Goal: Contribute content: Contribute content

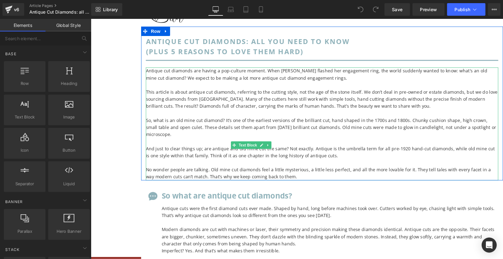
scroll to position [44, 0]
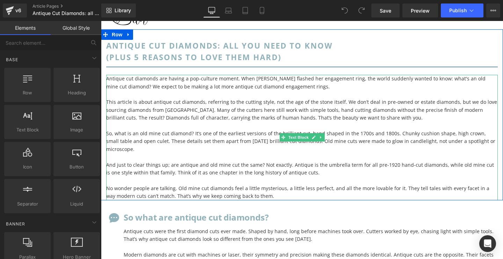
click at [223, 106] on span "This article is about antique cut diamonds, referring to the cutting style, not…" at bounding box center [301, 109] width 391 height 22
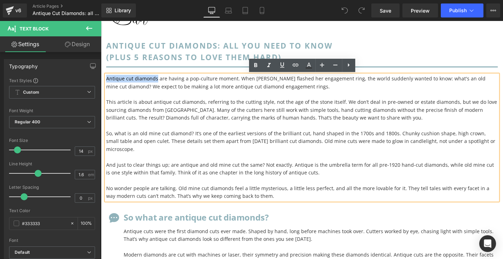
drag, startPoint x: 155, startPoint y: 80, endPoint x: 107, endPoint y: 79, distance: 48.6
click at [107, 79] on span "Antique cut diamonds are having a pop-culture moment. When [PERSON_NAME] flashe…" at bounding box center [295, 82] width 379 height 14
click at [296, 68] on icon at bounding box center [295, 65] width 8 height 8
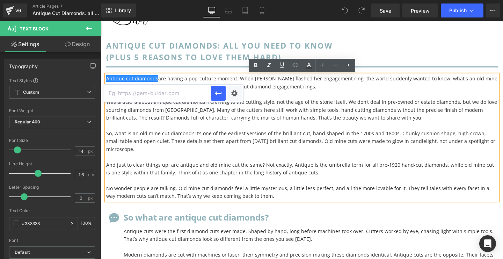
click at [166, 94] on input "text" at bounding box center [157, 93] width 108 height 17
paste input "[URL][DOMAIN_NAME]"
type input "[URL][DOMAIN_NAME]"
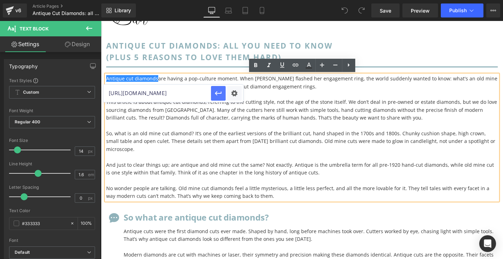
click at [217, 93] on icon "button" at bounding box center [218, 93] width 7 height 4
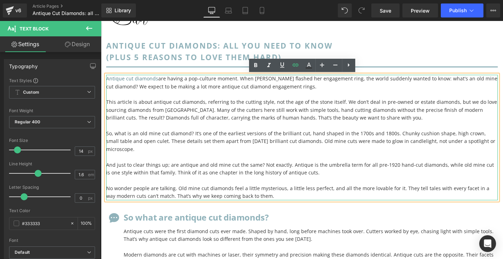
click at [319, 130] on span "So, what is an old mine cut diamond? It’s one of the earliest versions of the b…" at bounding box center [300, 141] width 389 height 22
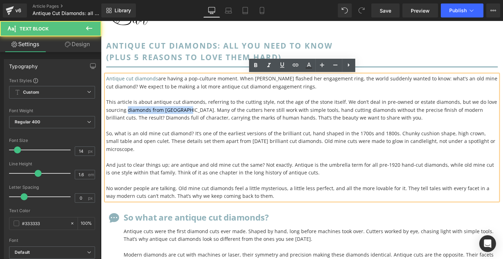
drag, startPoint x: 185, startPoint y: 110, endPoint x: 128, endPoint y: 110, distance: 56.6
click at [128, 110] on span "This article is about antique cut diamonds, referring to the cutting style, not…" at bounding box center [301, 109] width 391 height 22
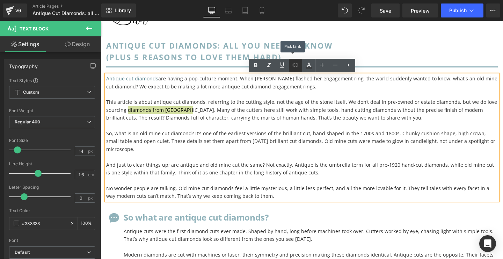
click at [296, 66] on icon at bounding box center [295, 65] width 8 height 8
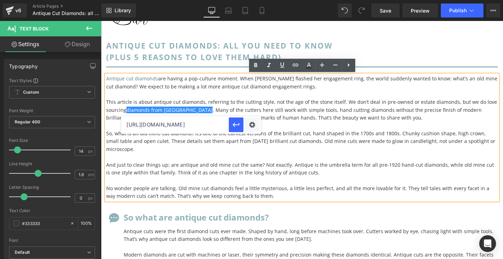
click at [205, 126] on input "[URL][DOMAIN_NAME]" at bounding box center [175, 124] width 108 height 17
paste input "[URL][DOMAIN_NAME]"
type input "[URL][DOMAIN_NAME]"
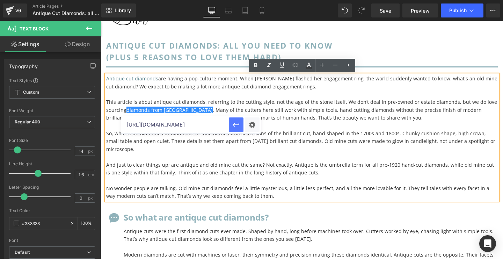
click at [234, 126] on icon "button" at bounding box center [236, 124] width 8 height 8
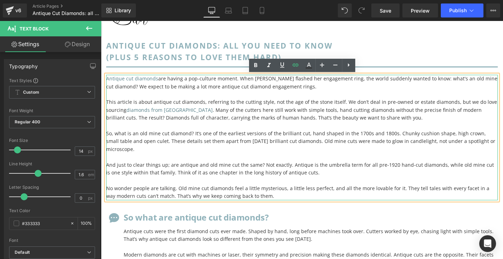
click at [225, 112] on span "This article is about antique cut diamonds, referring to the cutting style, not…" at bounding box center [301, 109] width 391 height 22
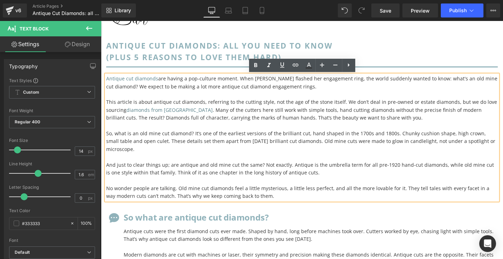
scroll to position [48, 0]
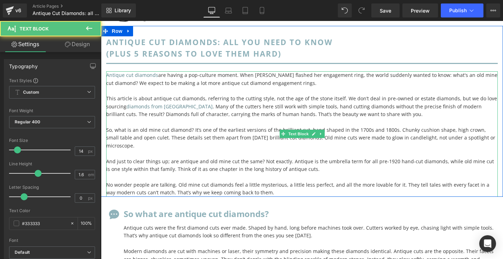
click at [213, 145] on p "So, what is an old mine cut diamond? It’s one of the earliest versions of the b…" at bounding box center [302, 137] width 392 height 23
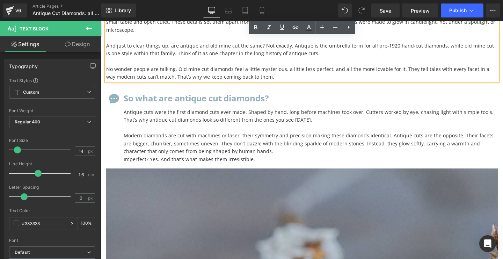
scroll to position [168, 0]
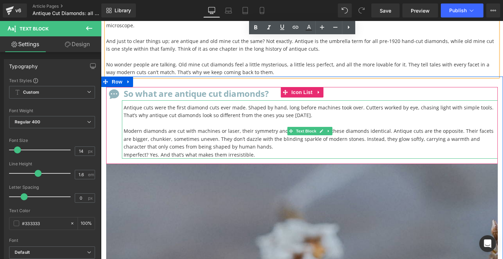
click at [246, 137] on p "Modern diamonds are cut with machines or laser, their symmetry and precision ma…" at bounding box center [311, 138] width 374 height 23
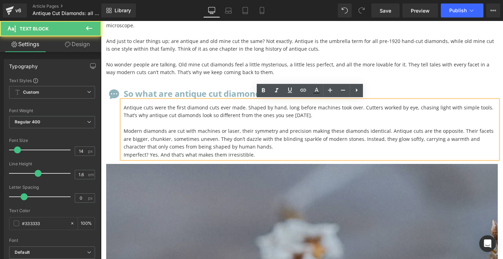
click at [243, 145] on p "Modern diamonds are cut with machines or laser, their symmetry and precision ma…" at bounding box center [311, 138] width 374 height 23
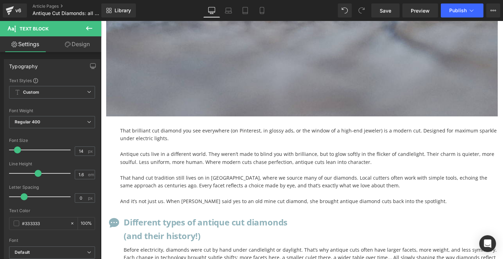
scroll to position [530, 0]
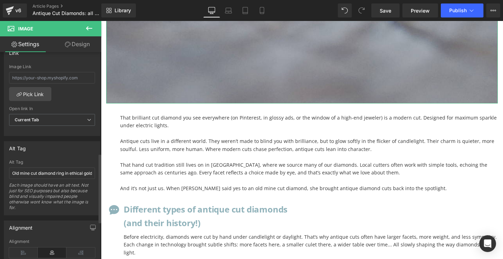
scroll to position [324, 0]
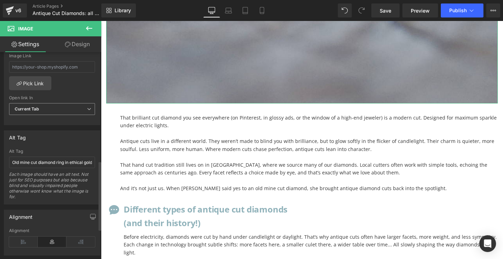
click at [56, 109] on span "Current Tab" at bounding box center [52, 109] width 86 height 12
click at [32, 132] on div "New Tab" at bounding box center [29, 131] width 18 height 5
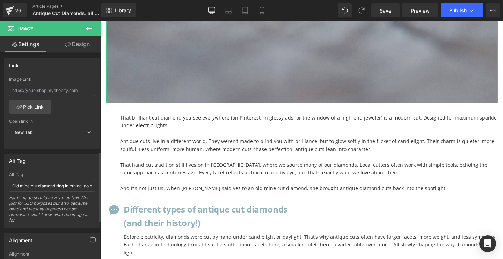
scroll to position [298, 0]
click at [69, 92] on input "text" at bounding box center [52, 93] width 86 height 12
paste input "[URL][DOMAIN_NAME]"
type input "[URL][DOMAIN_NAME]"
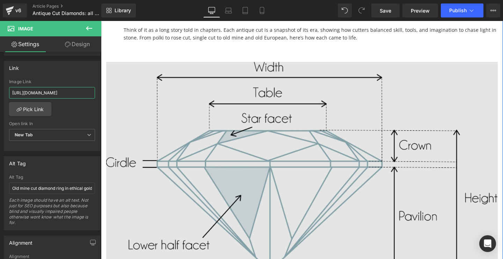
scroll to position [772, 0]
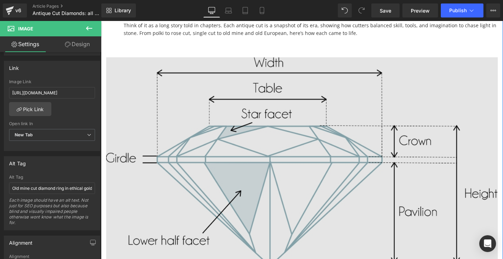
click at [272, 143] on img at bounding box center [302, 174] width 392 height 235
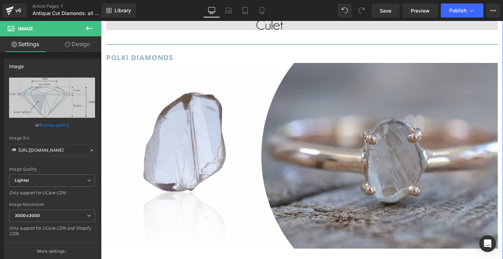
scroll to position [1035, 0]
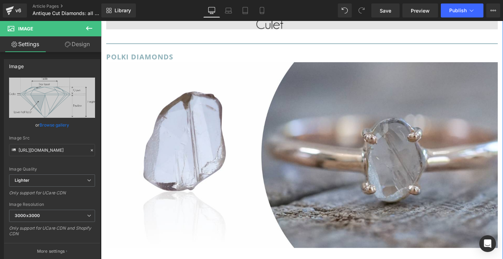
click at [224, 155] on img at bounding box center [302, 155] width 392 height 186
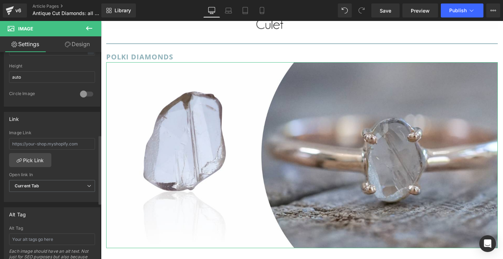
scroll to position [249, 0]
click at [70, 181] on span "Current Tab" at bounding box center [52, 183] width 86 height 12
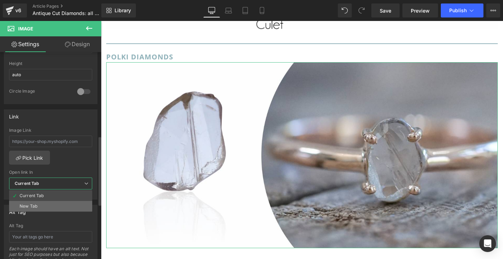
click at [61, 202] on li "New Tab" at bounding box center [50, 206] width 83 height 10
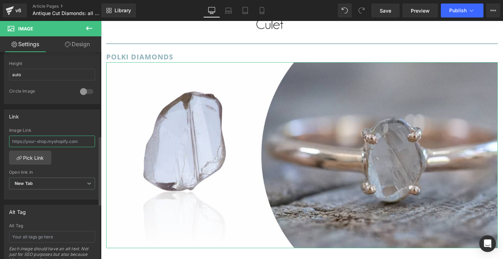
click at [67, 142] on input "text" at bounding box center [52, 142] width 86 height 12
paste input "[URL][DOMAIN_NAME]"
type input "[URL][DOMAIN_NAME]"
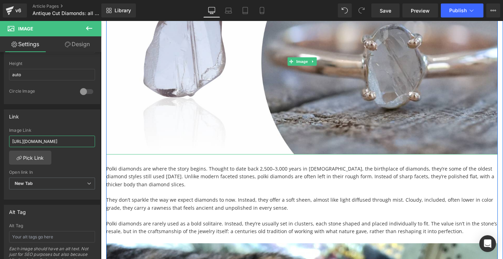
scroll to position [1130, 0]
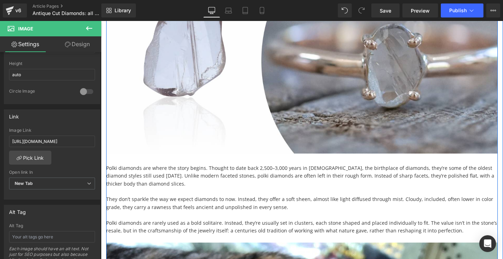
click at [196, 188] on p at bounding box center [302, 192] width 392 height 8
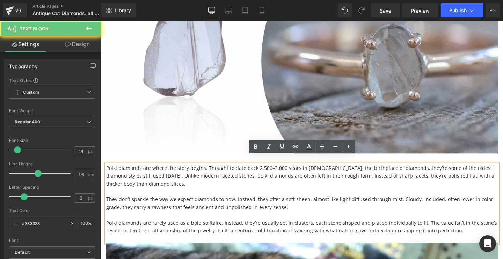
click at [151, 169] on p "Polki diamonds are where the story begins. Thought to date back 2,500–3,000 yea…" at bounding box center [302, 175] width 392 height 23
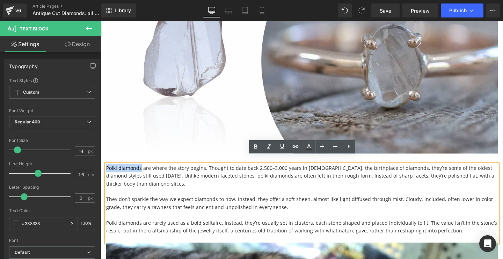
drag, startPoint x: 141, startPoint y: 160, endPoint x: 107, endPoint y: 160, distance: 34.2
click at [107, 164] on p "Polki diamonds are where the story begins. Thought to date back 2,500–3,000 yea…" at bounding box center [302, 175] width 392 height 23
click at [297, 147] on icon at bounding box center [295, 146] width 8 height 8
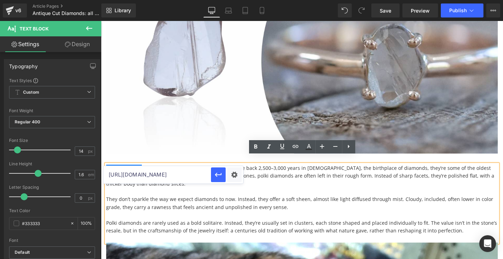
click at [181, 176] on input "[URL][DOMAIN_NAME]" at bounding box center [157, 174] width 108 height 17
paste input "[URL][DOMAIN_NAME]"
type input "[URL][DOMAIN_NAME]"
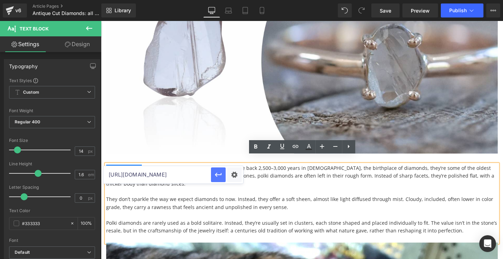
click at [218, 177] on icon "button" at bounding box center [218, 174] width 8 height 8
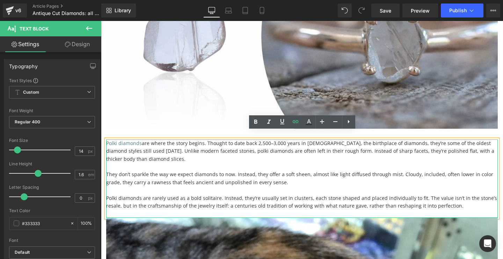
scroll to position [1161, 0]
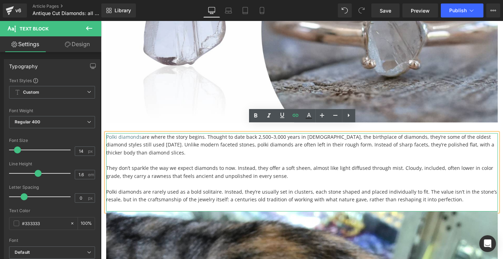
click at [293, 180] on p at bounding box center [302, 184] width 392 height 8
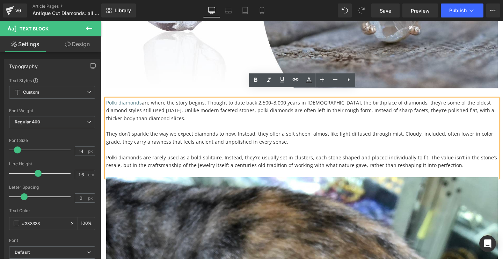
scroll to position [1198, 0]
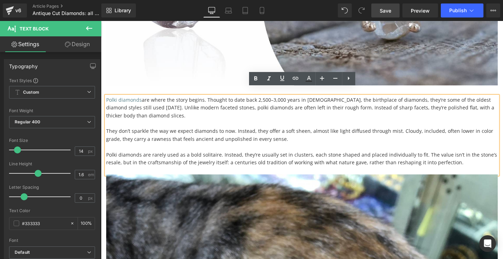
click at [387, 11] on span "Save" at bounding box center [386, 10] width 12 height 7
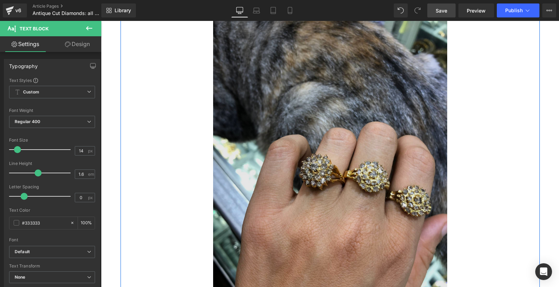
scroll to position [1234, 0]
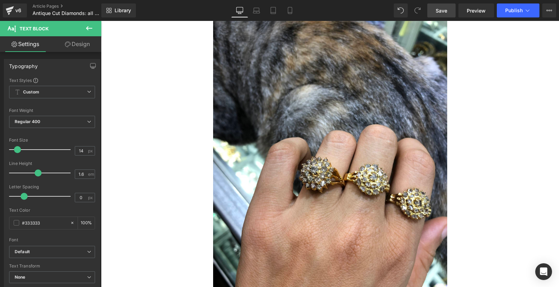
click at [441, 12] on span "Save" at bounding box center [442, 10] width 12 height 7
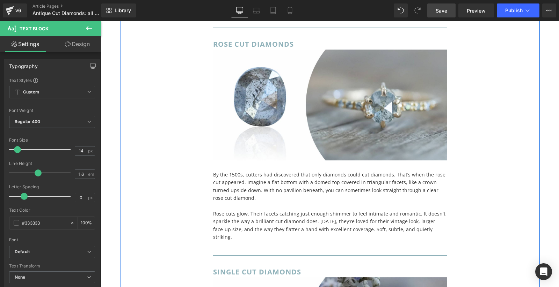
scroll to position [1529, 0]
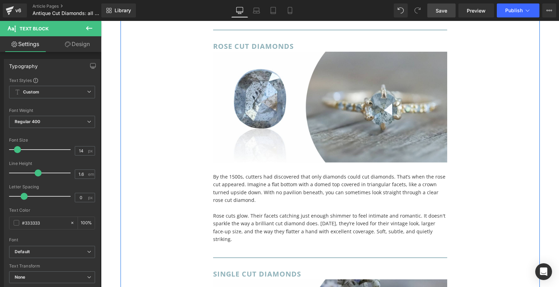
click at [350, 120] on img at bounding box center [330, 107] width 234 height 111
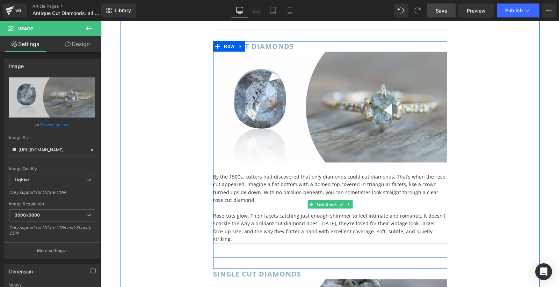
click at [288, 173] on p "By the 1500s, cutters had discovered that only diamonds could cut diamonds. Tha…" at bounding box center [330, 188] width 234 height 31
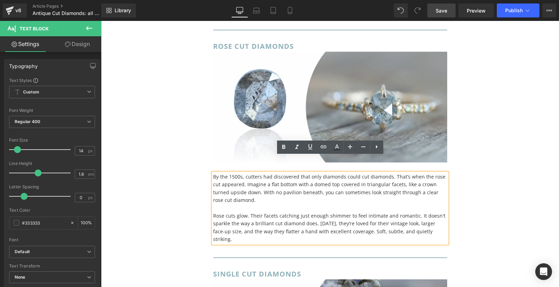
click at [392, 205] on p at bounding box center [330, 209] width 234 height 8
drag, startPoint x: 428, startPoint y: 162, endPoint x: 446, endPoint y: 162, distance: 18.2
click at [446, 173] on p "By the 1500s, cutters had discovered that only diamonds could cut diamonds. Tha…" at bounding box center [330, 188] width 234 height 31
click at [323, 148] on icon at bounding box center [323, 147] width 8 height 8
click at [333, 177] on input "[URL][DOMAIN_NAME]" at bounding box center [361, 175] width 108 height 17
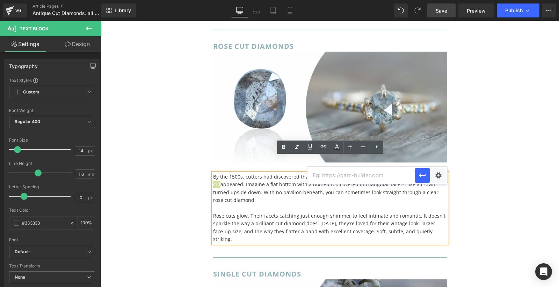
paste input "[URL][DOMAIN_NAME]"
type input "[URL][DOMAIN_NAME]"
click at [422, 179] on icon "button" at bounding box center [422, 175] width 8 height 8
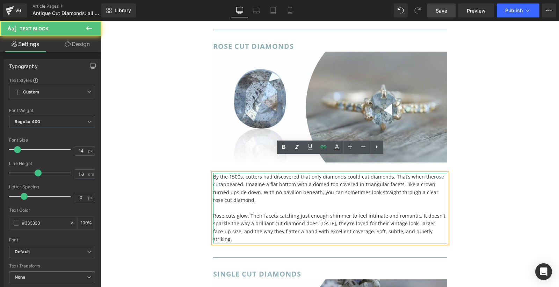
click at [303, 183] on p "By the 1500s, cutters had discovered that only diamonds could cut diamonds. Tha…" at bounding box center [330, 188] width 234 height 31
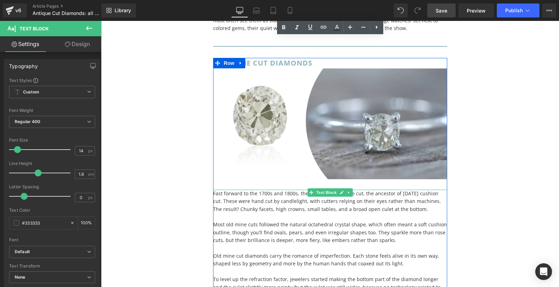
scroll to position [1968, 0]
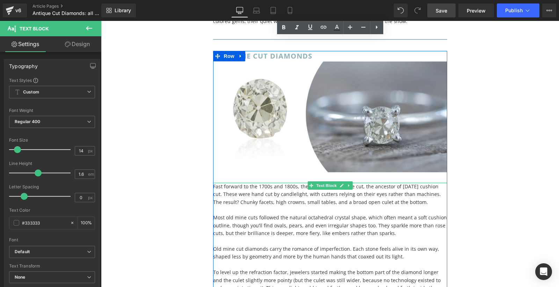
click at [348, 238] on p at bounding box center [330, 242] width 234 height 8
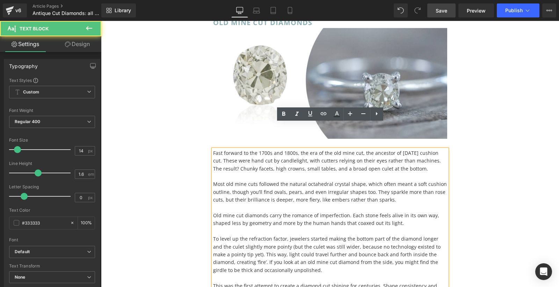
scroll to position [2003, 0]
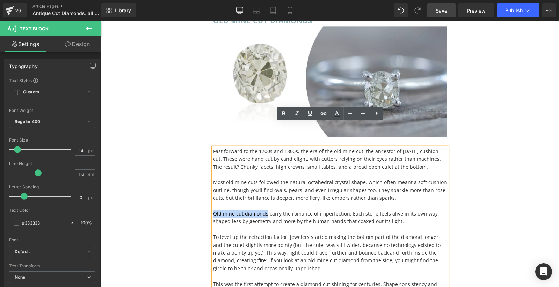
drag, startPoint x: 266, startPoint y: 190, endPoint x: 213, endPoint y: 188, distance: 52.8
click at [213, 210] on p "Old mine cut diamonds carry the romance of imperfection. Each stone feels alive…" at bounding box center [330, 218] width 234 height 16
click at [324, 116] on icon at bounding box center [323, 113] width 8 height 8
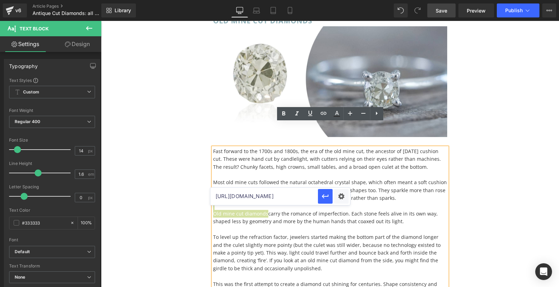
click at [286, 197] on input "[URL][DOMAIN_NAME]" at bounding box center [264, 196] width 108 height 17
paste input "[URL][DOMAIN_NAME]"
type input "[URL][DOMAIN_NAME]"
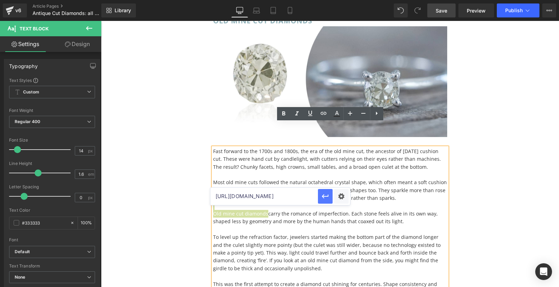
click at [327, 196] on icon "button" at bounding box center [325, 197] width 7 height 4
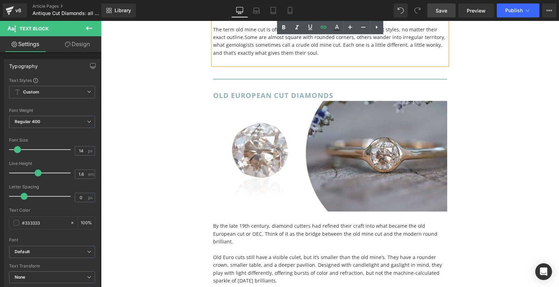
scroll to position [2314, 0]
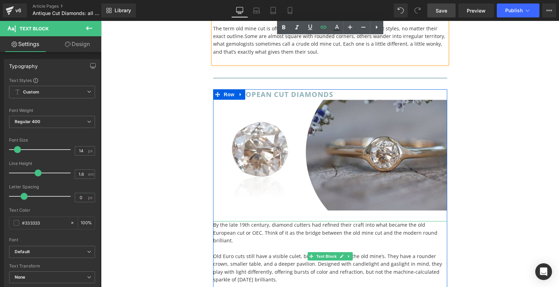
click at [404, 253] on p "Old Euro cuts still have a visible culet, but it’s smaller than the old mine’s.…" at bounding box center [330, 268] width 234 height 31
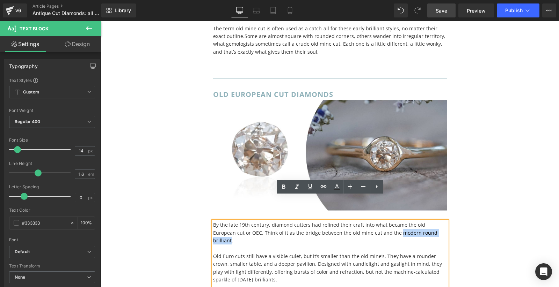
drag, startPoint x: 425, startPoint y: 209, endPoint x: 374, endPoint y: 210, distance: 50.6
click at [374, 221] on p "By the late 19th century, diamond cutters had refined their craft into what bec…" at bounding box center [330, 232] width 234 height 23
click at [321, 188] on icon at bounding box center [323, 187] width 8 height 8
click at [358, 224] on input "[URL][DOMAIN_NAME]" at bounding box center [361, 223] width 108 height 17
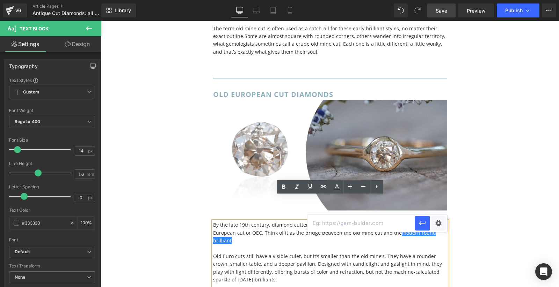
paste input "[URL][DOMAIN_NAME]"
type input "[URL][DOMAIN_NAME]"
click at [418, 226] on icon "button" at bounding box center [422, 223] width 8 height 8
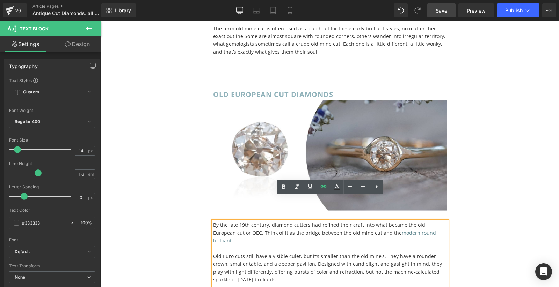
click at [361, 253] on p "Old Euro cuts still have a visible culet, but it’s smaller than the old mine’s.…" at bounding box center [330, 268] width 234 height 31
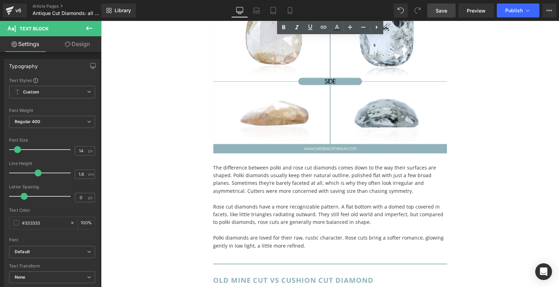
scroll to position [3615, 0]
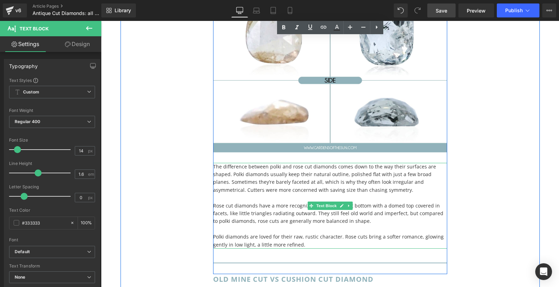
click at [266, 194] on p at bounding box center [330, 198] width 234 height 8
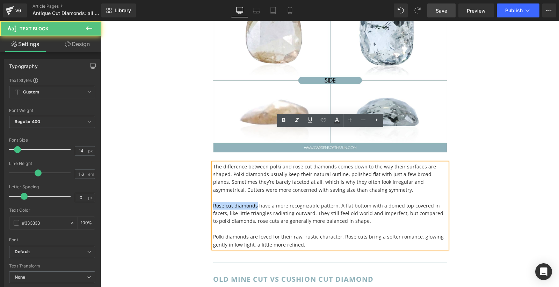
drag, startPoint x: 256, startPoint y: 173, endPoint x: 213, endPoint y: 173, distance: 43.0
click at [213, 202] on p "Rose cut diamonds have a more recognizable pattern. A flat bottom with a domed …" at bounding box center [330, 213] width 234 height 23
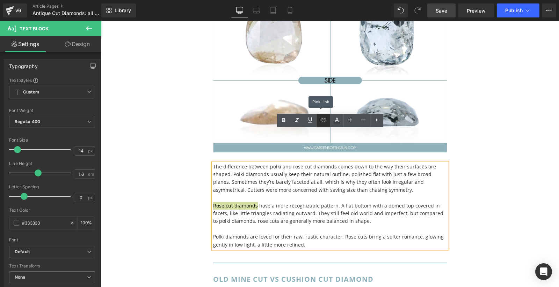
click at [326, 122] on icon at bounding box center [323, 120] width 8 height 8
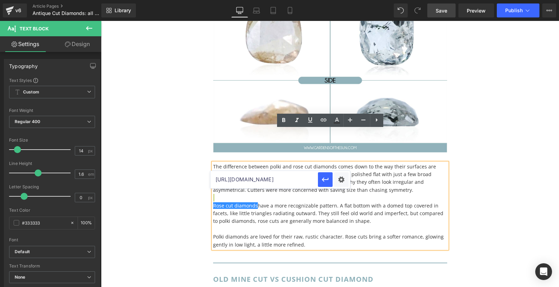
click at [269, 180] on input "[URL][DOMAIN_NAME]" at bounding box center [264, 179] width 108 height 17
paste input "[URL][DOMAIN_NAME]"
click at [269, 180] on input "[URL][DOMAIN_NAME]" at bounding box center [264, 179] width 108 height 17
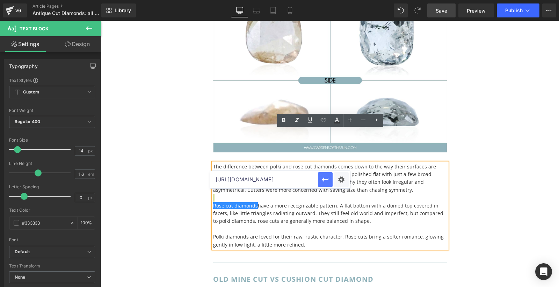
type input "[URL][DOMAIN_NAME]"
click at [327, 178] on icon "button" at bounding box center [325, 180] width 8 height 8
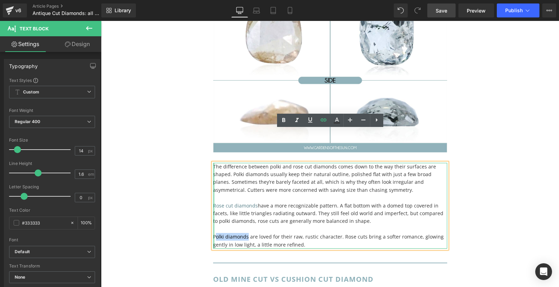
drag, startPoint x: 247, startPoint y: 205, endPoint x: 214, endPoint y: 205, distance: 32.8
click at [214, 205] on div "The difference between polki and rose cut diamonds comes down to the way their …" at bounding box center [330, 206] width 234 height 86
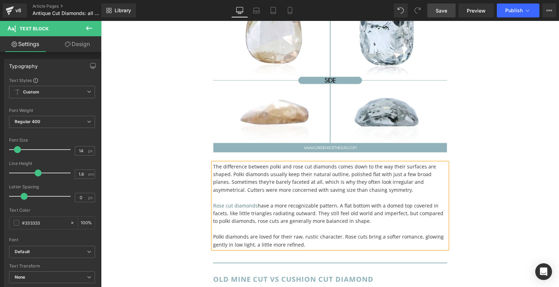
click at [319, 202] on p "Rose cut diamonds have a more recognizable pattern. A flat bottom with a domed …" at bounding box center [330, 213] width 234 height 23
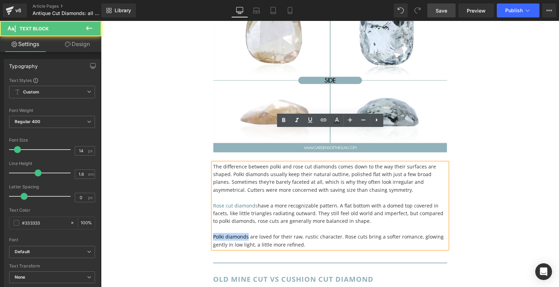
drag, startPoint x: 247, startPoint y: 205, endPoint x: 214, endPoint y: 205, distance: 33.2
click at [214, 233] on p "Polki diamonds are loved for their raw, rustic character. Rose cuts bring a sof…" at bounding box center [330, 241] width 234 height 16
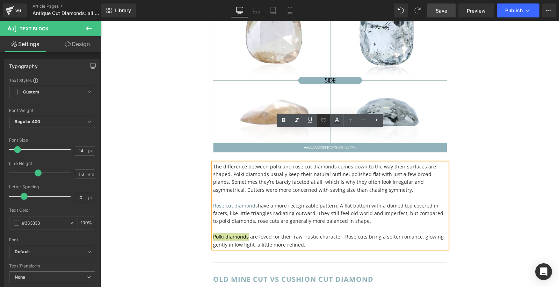
click at [324, 122] on icon at bounding box center [323, 120] width 8 height 8
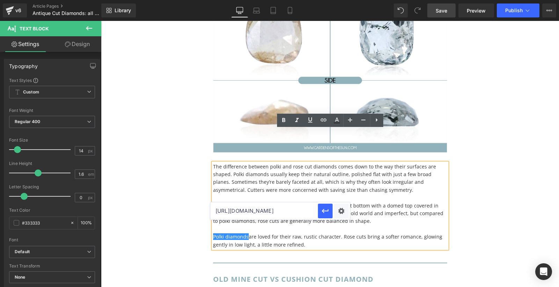
click at [264, 212] on input "[URL][DOMAIN_NAME]" at bounding box center [264, 211] width 108 height 17
paste input "[URL][DOMAIN_NAME]"
type input "[URL][DOMAIN_NAME]"
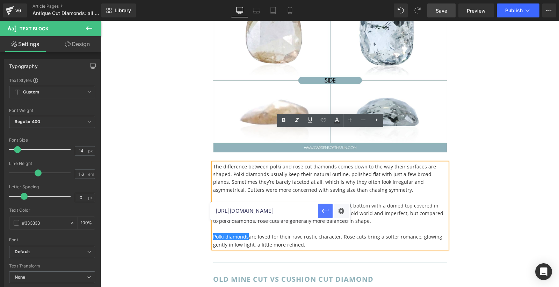
click at [325, 211] on icon "button" at bounding box center [325, 211] width 7 height 4
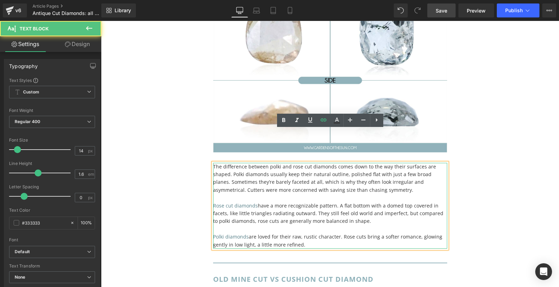
click at [323, 202] on p "Rose cut diamonds have a more recognizable pattern. A flat bottom with a domed …" at bounding box center [330, 213] width 234 height 23
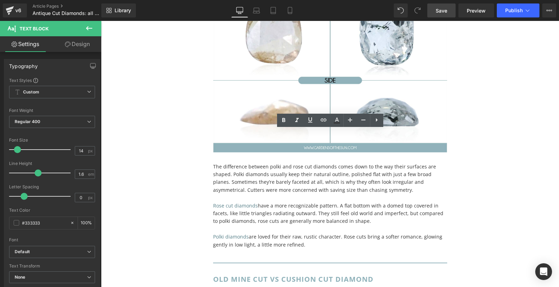
click at [440, 10] on span "Save" at bounding box center [442, 10] width 12 height 7
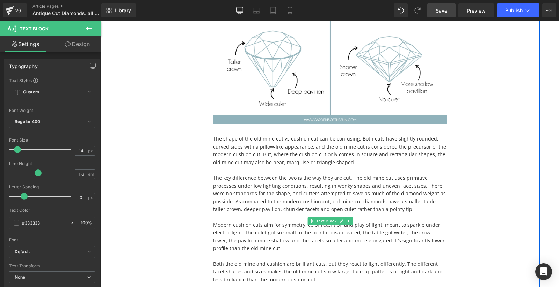
scroll to position [4051, 0]
click at [341, 167] on p at bounding box center [330, 171] width 234 height 8
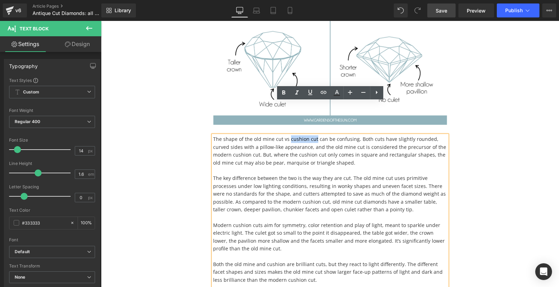
drag, startPoint x: 314, startPoint y: 107, endPoint x: 289, endPoint y: 107, distance: 25.1
click at [289, 136] on p "The shape of the old mine cut vs cushion cut can be confusing. Both cuts have s…" at bounding box center [330, 151] width 234 height 31
click at [323, 93] on icon at bounding box center [323, 92] width 8 height 8
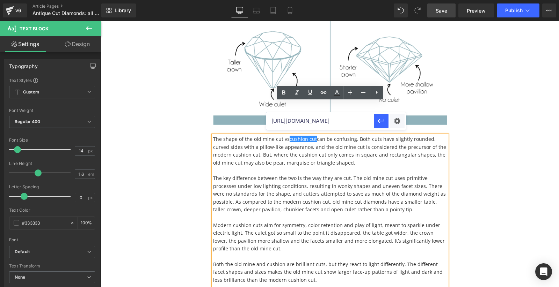
click at [323, 122] on input "[URL][DOMAIN_NAME]" at bounding box center [320, 120] width 108 height 17
paste input "[URL][DOMAIN_NAME]"
type input "[URL][DOMAIN_NAME]"
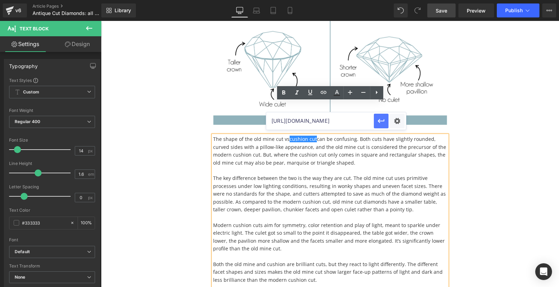
click at [382, 123] on icon "button" at bounding box center [381, 121] width 8 height 8
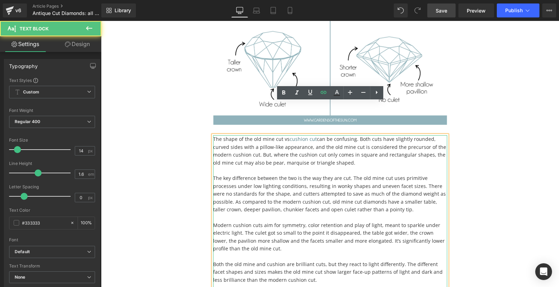
click at [290, 167] on p at bounding box center [330, 171] width 234 height 8
drag, startPoint x: 280, startPoint y: 107, endPoint x: 253, endPoint y: 107, distance: 27.2
click at [253, 136] on p "The shape of the old mine cut vs cushion cut can be confusing. Both cuts have s…" at bounding box center [330, 151] width 234 height 31
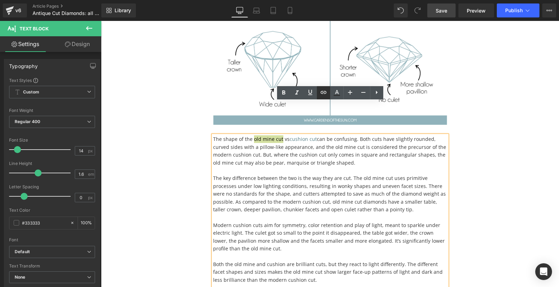
click at [323, 96] on icon at bounding box center [323, 92] width 8 height 8
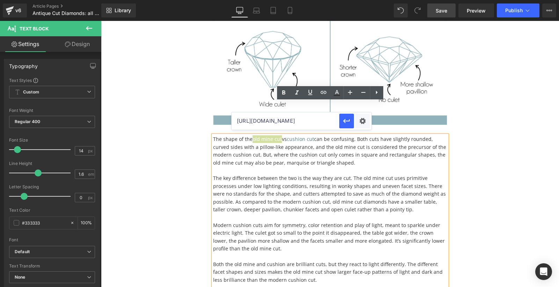
click at [288, 125] on input "[URL][DOMAIN_NAME]" at bounding box center [286, 120] width 108 height 17
paste input "[URL][DOMAIN_NAME]"
type input "[URL][DOMAIN_NAME]"
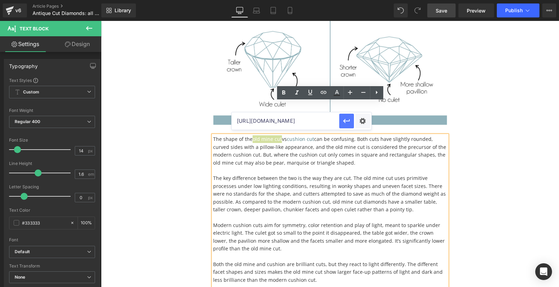
click at [348, 122] on icon "button" at bounding box center [346, 121] width 8 height 8
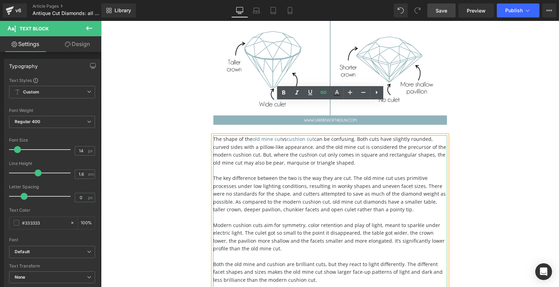
click at [362, 167] on p at bounding box center [330, 171] width 234 height 8
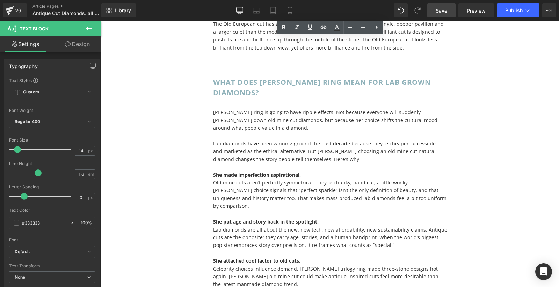
scroll to position [5110, 0]
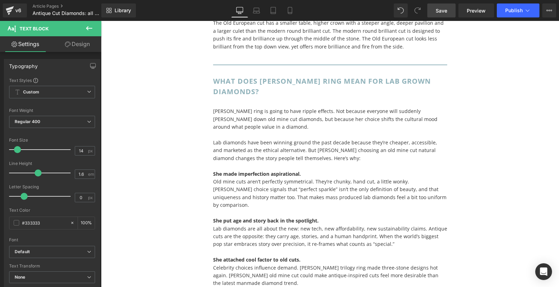
click at [444, 13] on span "Save" at bounding box center [442, 10] width 12 height 7
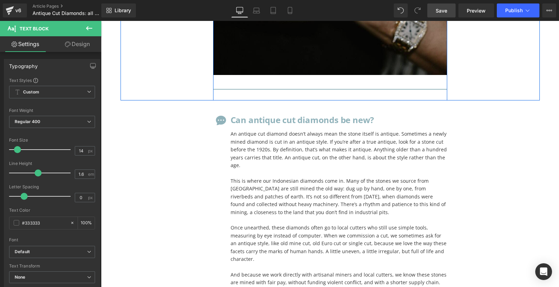
scroll to position [5657, 0]
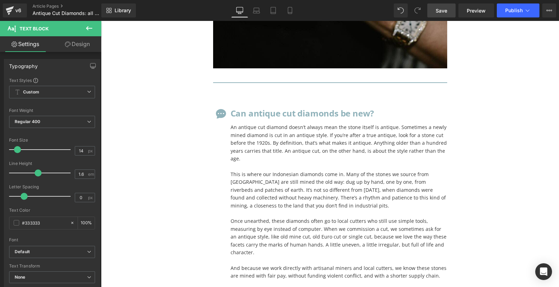
click at [443, 11] on span "Save" at bounding box center [442, 10] width 12 height 7
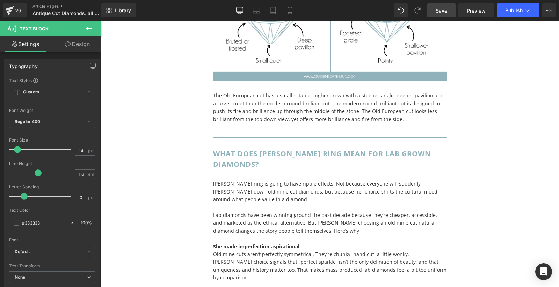
scroll to position [5029, 0]
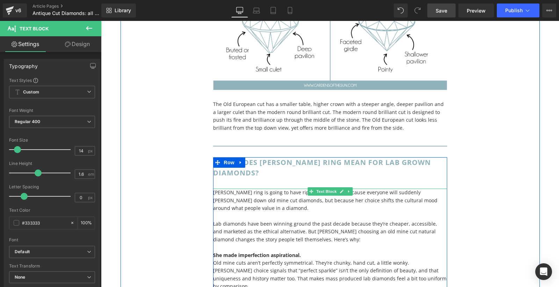
click at [276, 189] on p "[PERSON_NAME] ring is going to have ripple effects. Not because everyone will s…" at bounding box center [330, 200] width 234 height 23
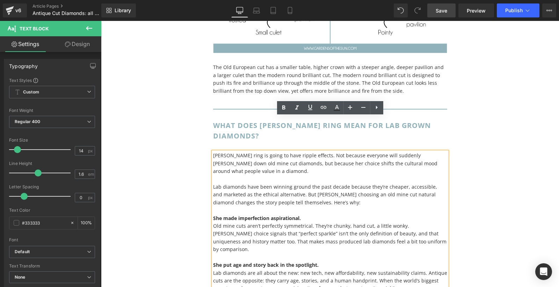
scroll to position [5067, 0]
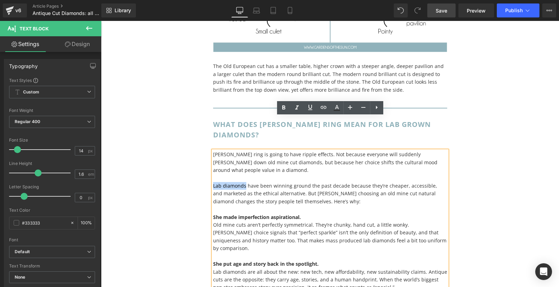
drag, startPoint x: 244, startPoint y: 153, endPoint x: 214, endPoint y: 153, distance: 30.7
click at [214, 183] on span "Lab diamonds have been winning ground the past decade because they’re cheaper, …" at bounding box center [325, 194] width 224 height 22
click at [324, 105] on icon at bounding box center [323, 107] width 8 height 8
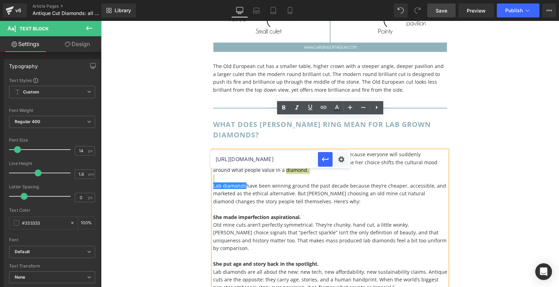
click at [286, 160] on input "[URL][DOMAIN_NAME]" at bounding box center [264, 159] width 108 height 17
paste input "[URL][DOMAIN_NAME]"
type input "[URL][DOMAIN_NAME]"
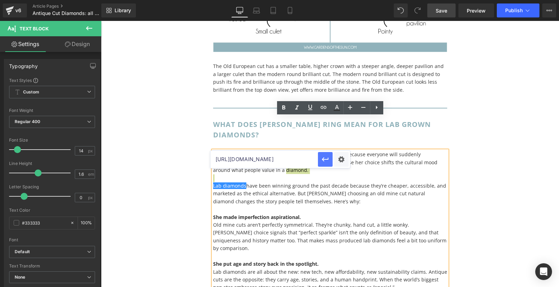
click at [327, 159] on icon "button" at bounding box center [325, 159] width 8 height 8
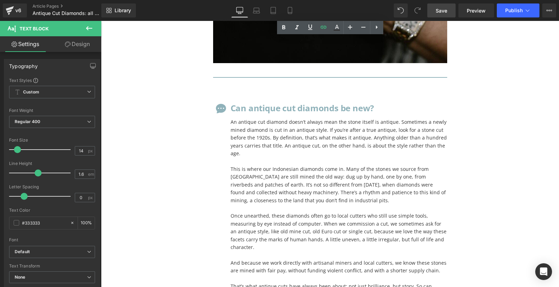
scroll to position [5665, 0]
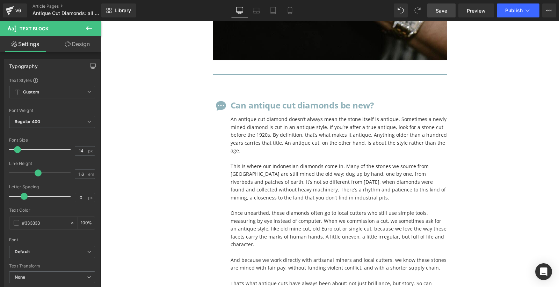
click at [445, 13] on span "Save" at bounding box center [442, 10] width 12 height 7
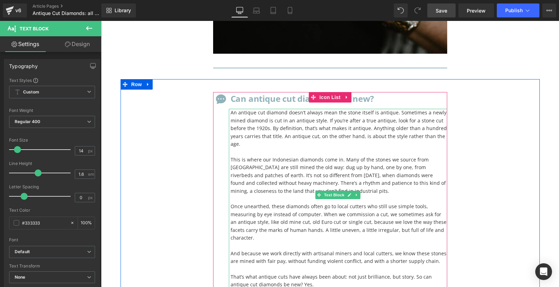
scroll to position [5672, 0]
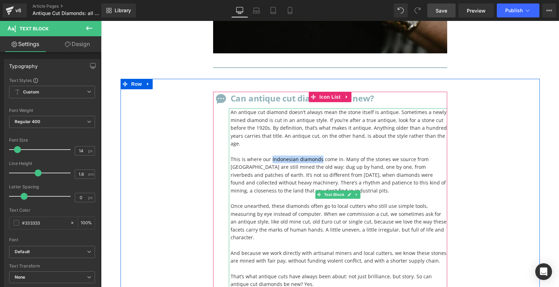
drag, startPoint x: 319, startPoint y: 117, endPoint x: 270, endPoint y: 117, distance: 48.5
click at [270, 156] on p "This is where our Indonesian diamonds come in. Many of the stones we source fro…" at bounding box center [339, 175] width 217 height 39
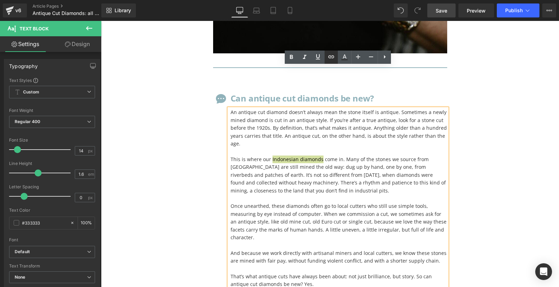
click at [330, 57] on icon at bounding box center [331, 57] width 6 height 3
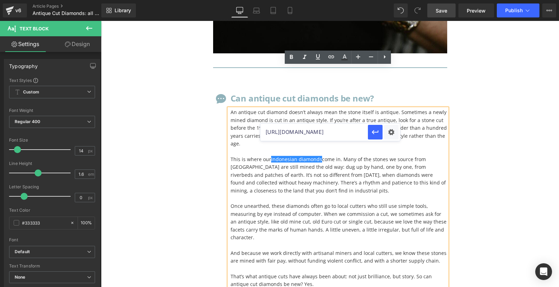
click at [317, 131] on input "[URL][DOMAIN_NAME]" at bounding box center [314, 132] width 108 height 17
paste input "[URL][DOMAIN_NAME]"
click at [373, 133] on icon "button" at bounding box center [375, 132] width 7 height 4
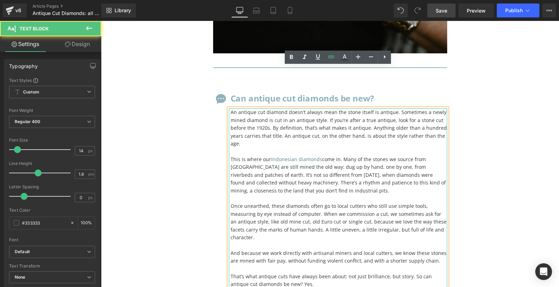
click at [373, 156] on p "This is where our Indonesian diamonds come in. Many of the stones we source fro…" at bounding box center [339, 175] width 217 height 39
click at [358, 156] on p "This is where our Indonesian diamonds come in. Many of the stones we source fro…" at bounding box center [339, 175] width 217 height 39
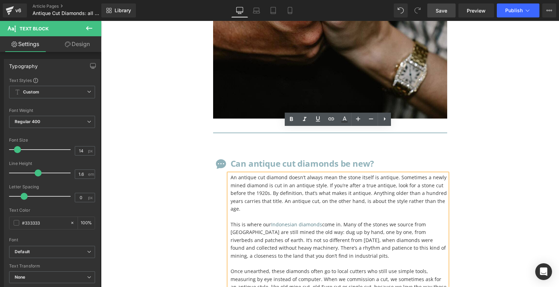
scroll to position [5556, 0]
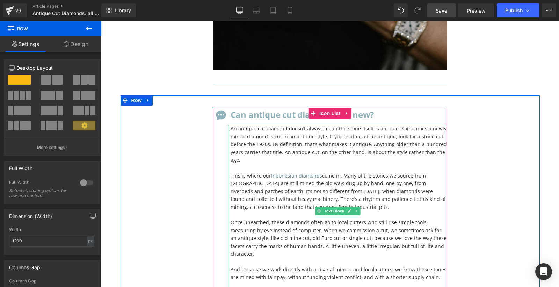
scroll to position [5658, 0]
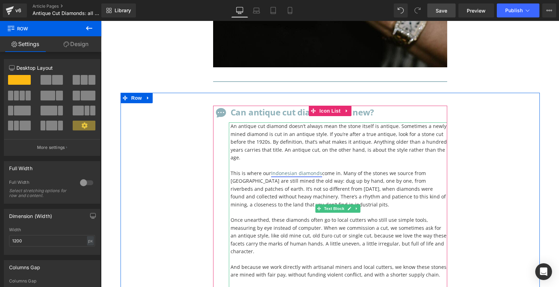
click at [294, 170] on link "Indonesian diamonds" at bounding box center [296, 173] width 51 height 7
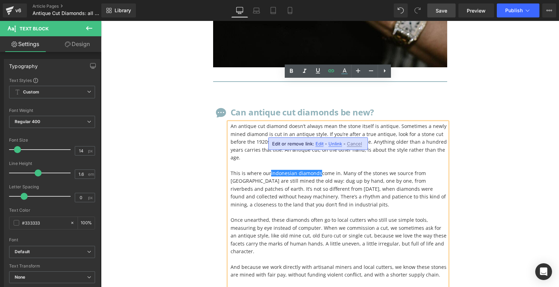
click at [320, 145] on span "Edit" at bounding box center [319, 144] width 8 height 6
click at [313, 147] on input "[URL][DOMAIN_NAME]" at bounding box center [314, 146] width 108 height 17
paste input "antique-and-old-cut"
type input "[URL][DOMAIN_NAME]"
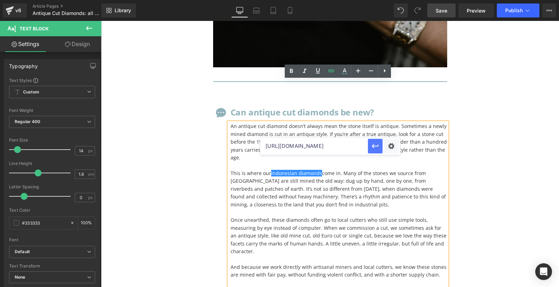
scroll to position [0, 0]
click at [376, 147] on icon "button" at bounding box center [375, 146] width 8 height 8
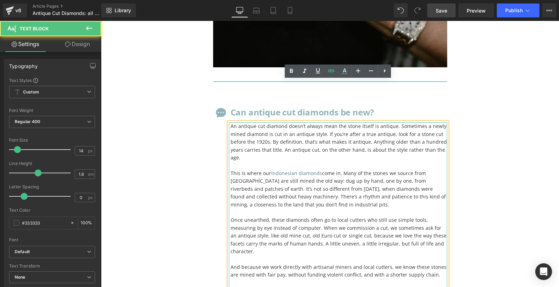
click at [354, 217] on p "Once unearthed, these diamonds often go to local cutters who still use simple t…" at bounding box center [339, 236] width 217 height 39
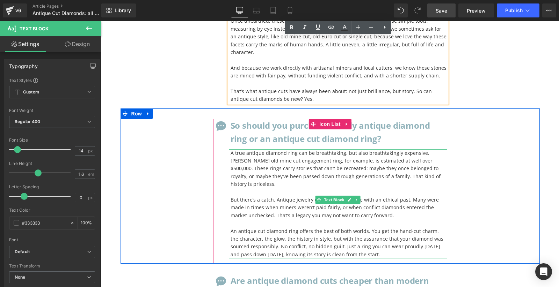
scroll to position [5882, 0]
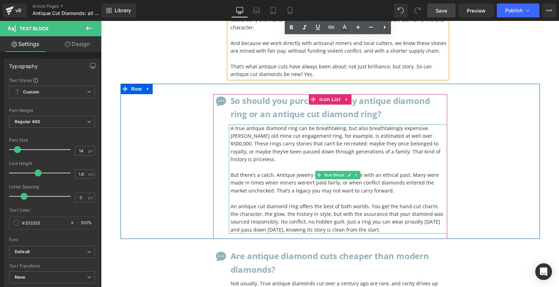
click at [301, 203] on p "An antique cut diamond ring offers the best of both worlds. You get the hand-cu…" at bounding box center [339, 218] width 217 height 31
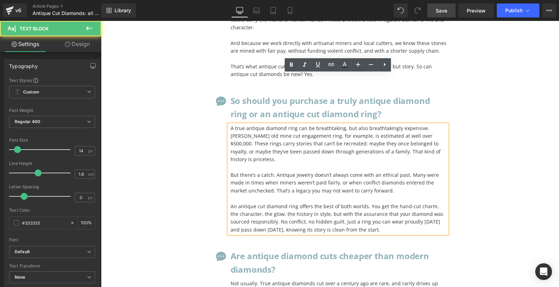
drag, startPoint x: 296, startPoint y: 150, endPoint x: 228, endPoint y: 150, distance: 67.4
click at [229, 150] on div "A true antique diamond ring can be breathtaking, but also breathtakingly expens…" at bounding box center [338, 180] width 218 height 110
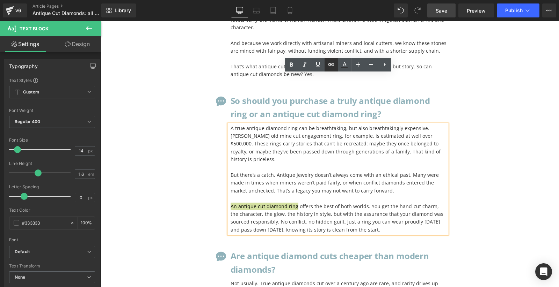
click at [331, 66] on icon at bounding box center [331, 64] width 8 height 8
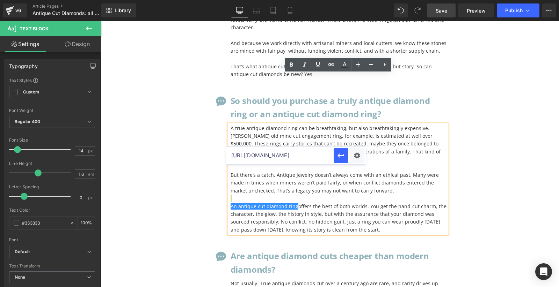
click at [306, 154] on input "[URL][DOMAIN_NAME]" at bounding box center [280, 155] width 108 height 17
paste input "[URL][DOMAIN_NAME]"
type input "[URL][DOMAIN_NAME]"
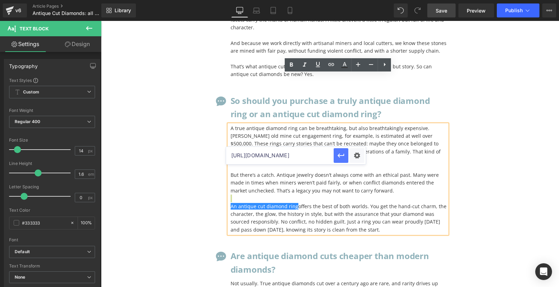
click at [338, 156] on icon "button" at bounding box center [340, 156] width 7 height 4
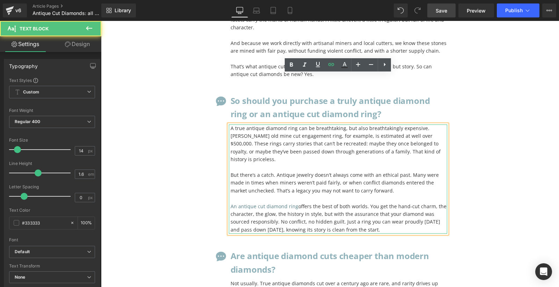
click at [339, 203] on p "An antique cut diamond ring offers the best of both worlds. You get the hand-cu…" at bounding box center [339, 218] width 217 height 31
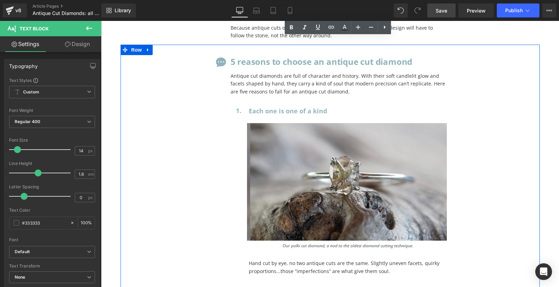
scroll to position [6383, 0]
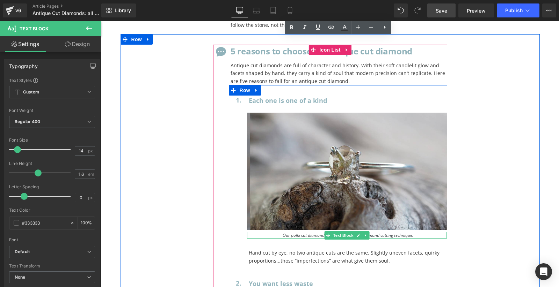
click at [314, 233] on icon "Our polki cut diamond, a nod to the oldest diamond cutting technique." at bounding box center [348, 236] width 131 height 6
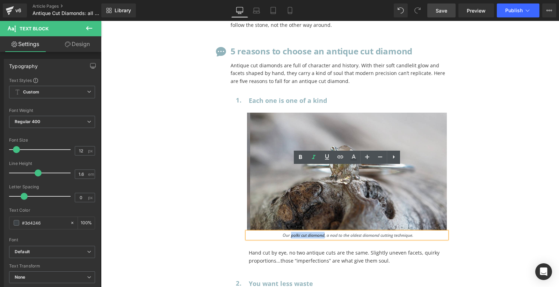
drag, startPoint x: 290, startPoint y: 172, endPoint x: 322, endPoint y: 171, distance: 32.1
click at [323, 233] on icon "Our polki cut diamond, a nod to the oldest diamond cutting technique." at bounding box center [348, 236] width 131 height 6
click at [322, 233] on icon "Our polki cut diamond, a nod to the oldest diamond cutting technique." at bounding box center [348, 236] width 131 height 6
drag, startPoint x: 324, startPoint y: 171, endPoint x: 291, endPoint y: 172, distance: 33.2
click at [291, 233] on icon "Our polki cut diamond, a nod to the oldest diamond cutting technique." at bounding box center [348, 236] width 131 height 6
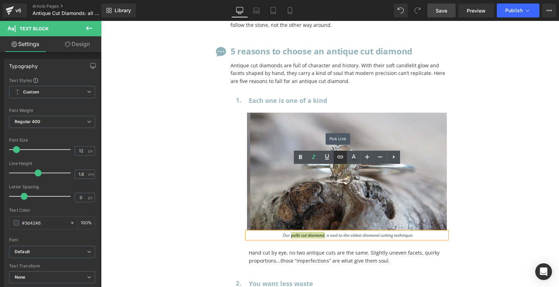
click at [339, 158] on icon at bounding box center [340, 157] width 8 height 8
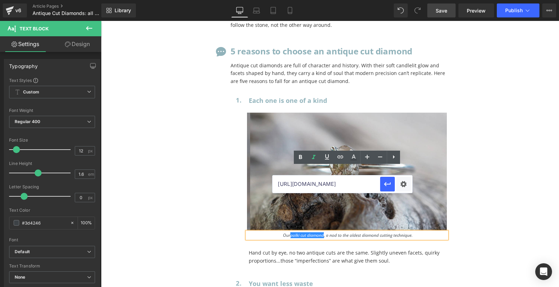
click at [333, 183] on input "[URL][DOMAIN_NAME]" at bounding box center [326, 184] width 108 height 17
paste input "[URL][DOMAIN_NAME]"
type input "[URL][DOMAIN_NAME]"
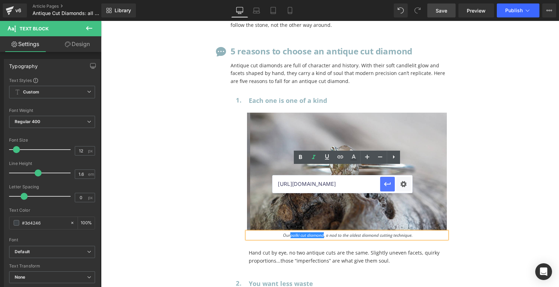
click at [388, 186] on icon "button" at bounding box center [387, 184] width 8 height 8
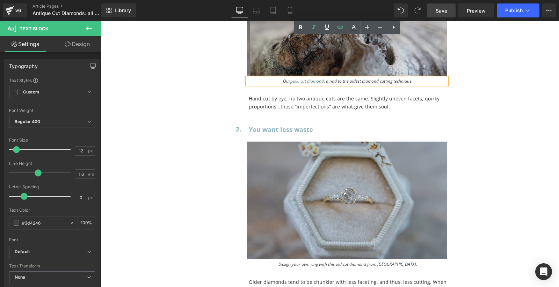
scroll to position [6539, 0]
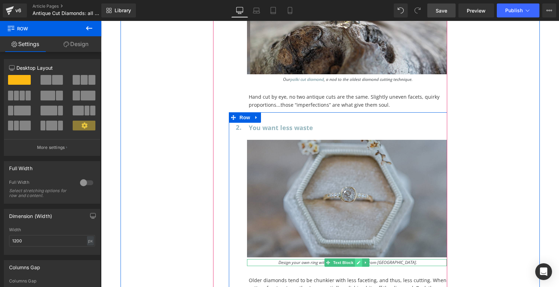
click at [358, 261] on icon at bounding box center [359, 263] width 4 height 4
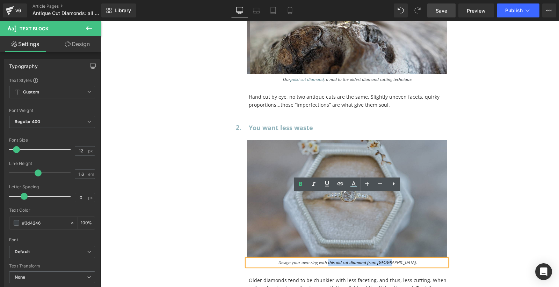
drag, startPoint x: 403, startPoint y: 197, endPoint x: 341, endPoint y: 198, distance: 62.5
click at [341, 260] on icon "Design your own ring with this old cut diamond from [GEOGRAPHIC_DATA]." at bounding box center [347, 263] width 139 height 6
click at [340, 184] on icon at bounding box center [340, 184] width 8 height 8
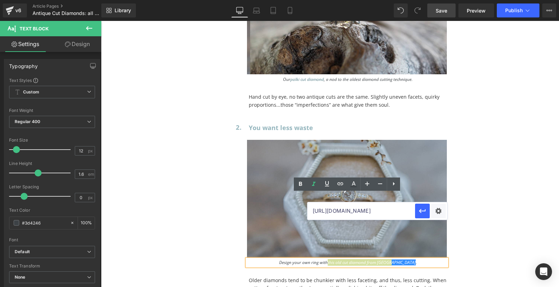
click at [365, 213] on input "[URL][DOMAIN_NAME]" at bounding box center [361, 211] width 108 height 17
paste input "[URL][DOMAIN_NAME]"
click at [423, 211] on icon "button" at bounding box center [422, 211] width 7 height 4
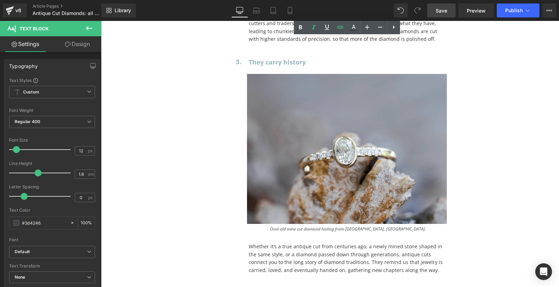
scroll to position [6813, 0]
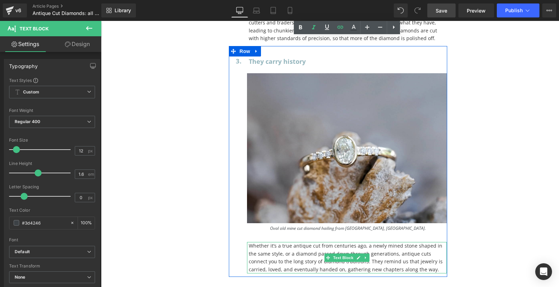
click at [298, 242] on p "Whether it’s a true antique cut from centuries ago, a newly mined stone shaped …" at bounding box center [348, 257] width 198 height 31
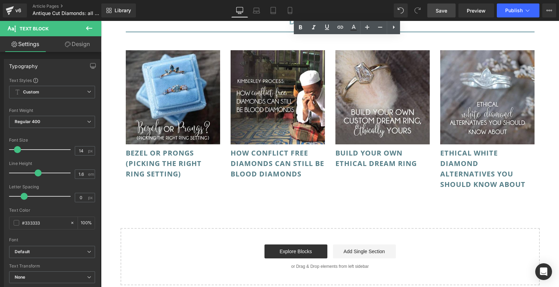
scroll to position [7831, 0]
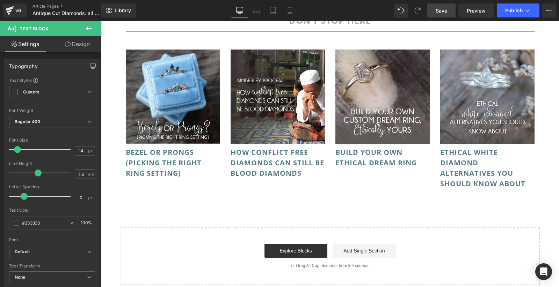
click at [445, 13] on span "Save" at bounding box center [442, 10] width 12 height 7
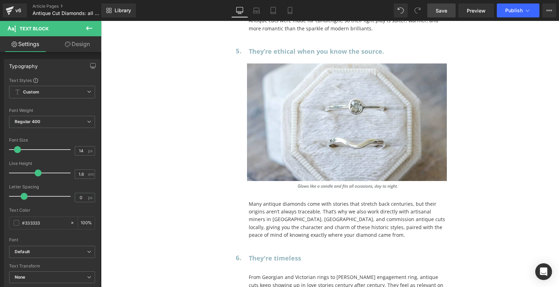
scroll to position [7, 0]
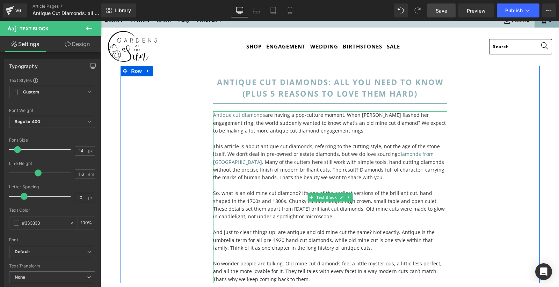
click at [372, 166] on p "This article is about antique cut diamonds, referring to the cutting style, not…" at bounding box center [330, 162] width 234 height 39
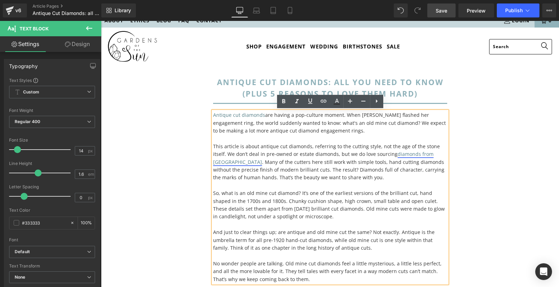
click at [392, 153] on link "diamonds from [GEOGRAPHIC_DATA]" at bounding box center [323, 158] width 220 height 14
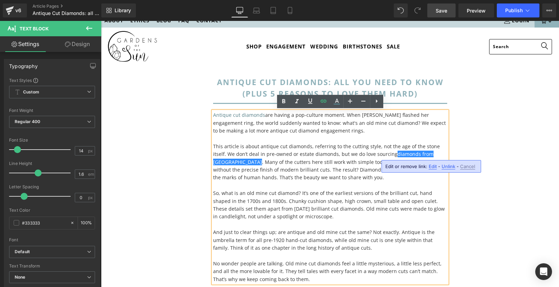
click at [431, 166] on span "Edit" at bounding box center [433, 167] width 8 height 6
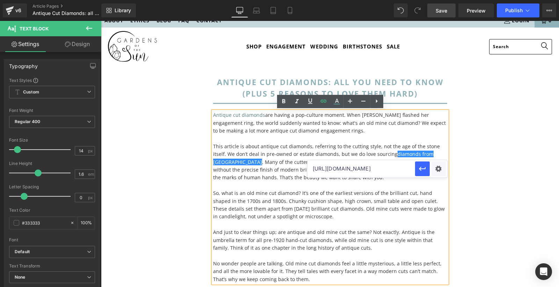
click at [391, 169] on input "[URL][DOMAIN_NAME]" at bounding box center [361, 168] width 108 height 17
paste input "antique-and-old-cut"
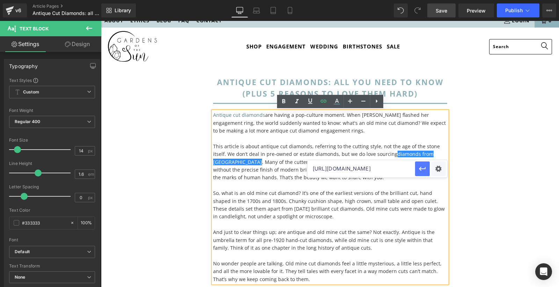
type input "[URL][DOMAIN_NAME]"
click at [424, 170] on icon "button" at bounding box center [422, 169] width 8 height 8
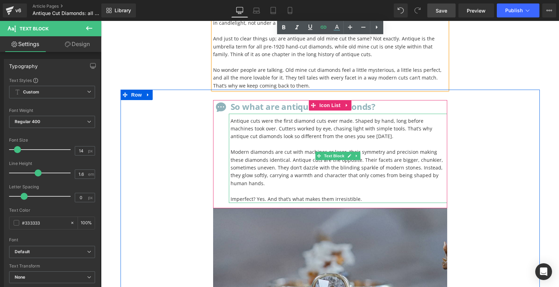
scroll to position [202, 0]
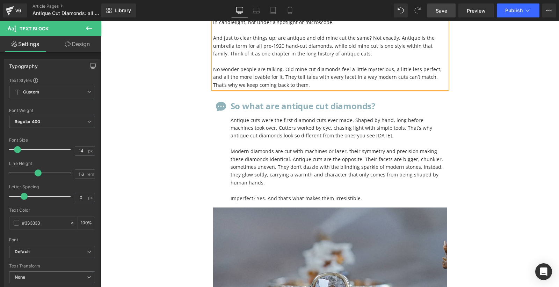
click at [446, 10] on span "Save" at bounding box center [442, 10] width 12 height 7
click at [447, 10] on span "Save" at bounding box center [442, 10] width 12 height 7
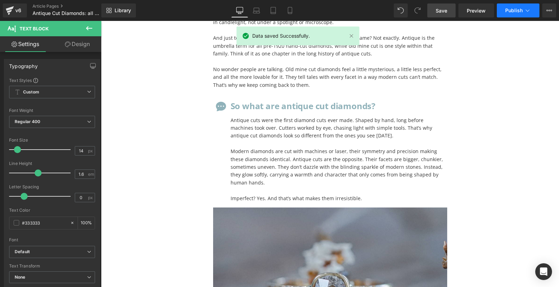
click at [518, 8] on span "Publish" at bounding box center [513, 11] width 17 height 6
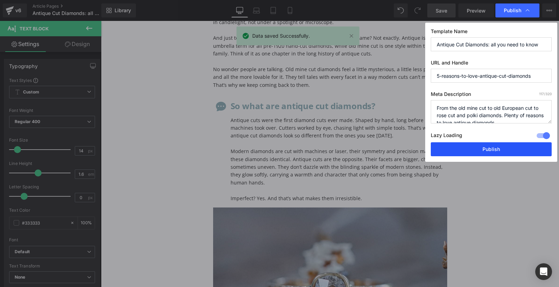
click at [481, 148] on button "Publish" at bounding box center [491, 150] width 121 height 14
